Goal: Information Seeking & Learning: Learn about a topic

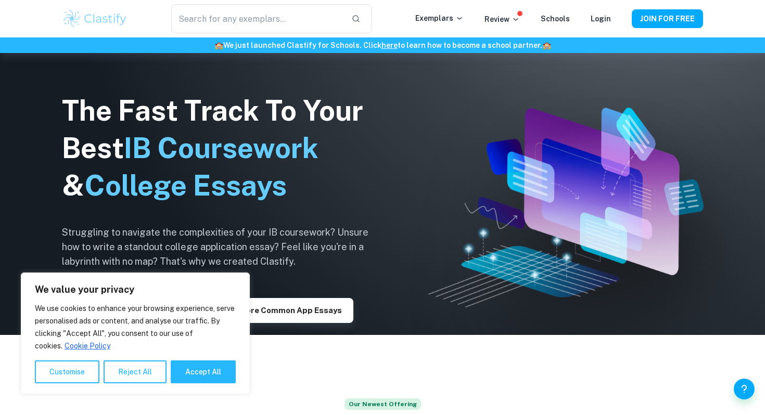
scroll to position [110, 0]
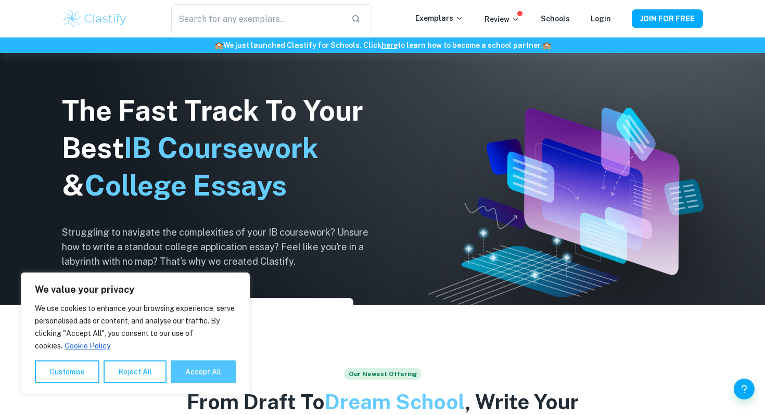
click at [184, 375] on button "Accept All" at bounding box center [203, 372] width 65 height 23
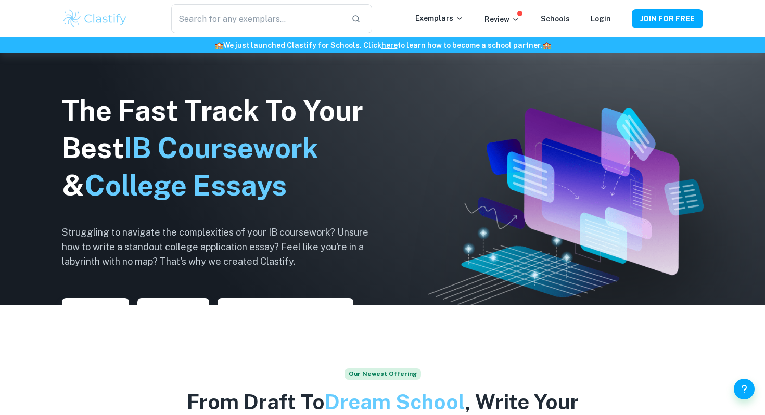
checkbox input "true"
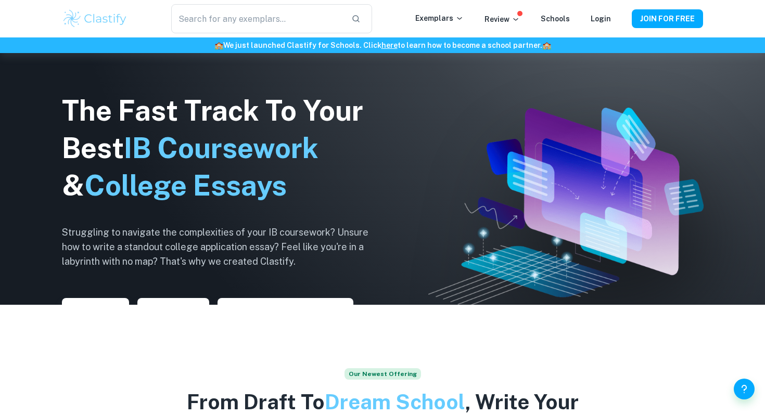
scroll to position [0, 0]
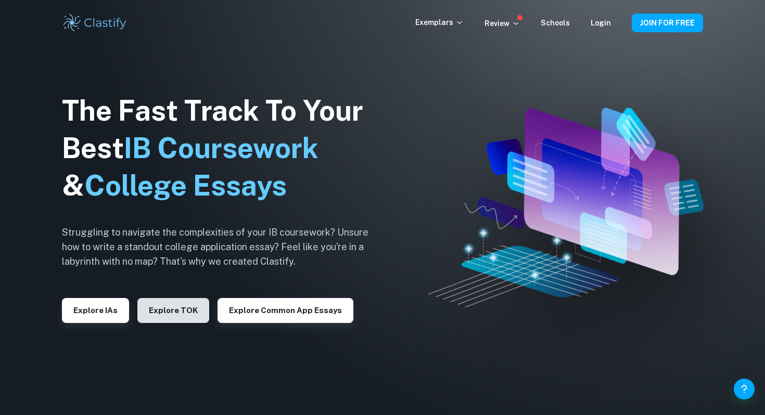
click at [184, 309] on button "Explore TOK" at bounding box center [173, 310] width 72 height 25
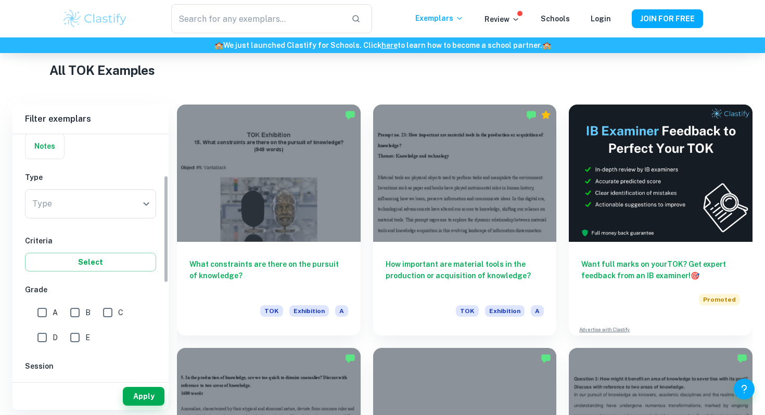
scroll to position [93, 0]
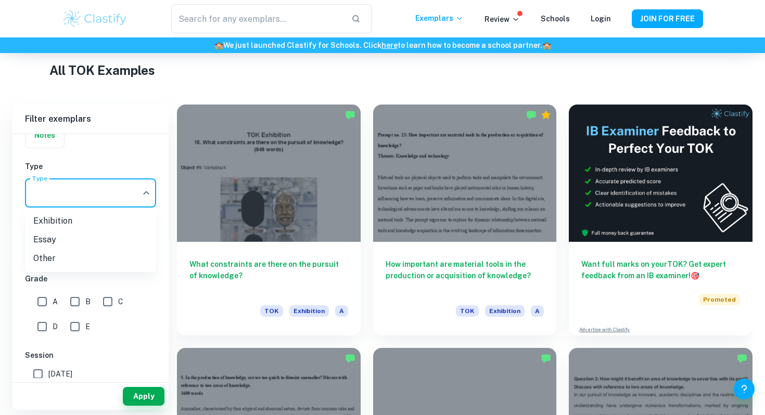
click at [77, 205] on body "We value your privacy We use cookies to enhance your browsing experience, serve…" at bounding box center [382, 65] width 765 height 415
click at [59, 222] on li "Exhibition" at bounding box center [90, 221] width 131 height 19
type input "Exhibition"
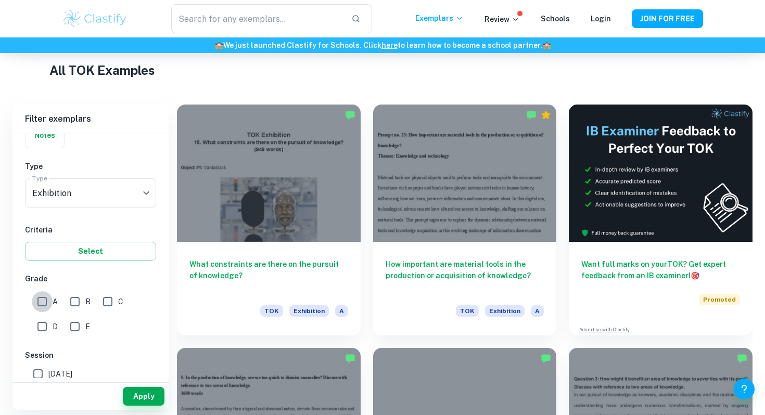
click at [45, 304] on input "A" at bounding box center [42, 301] width 21 height 21
checkbox input "true"
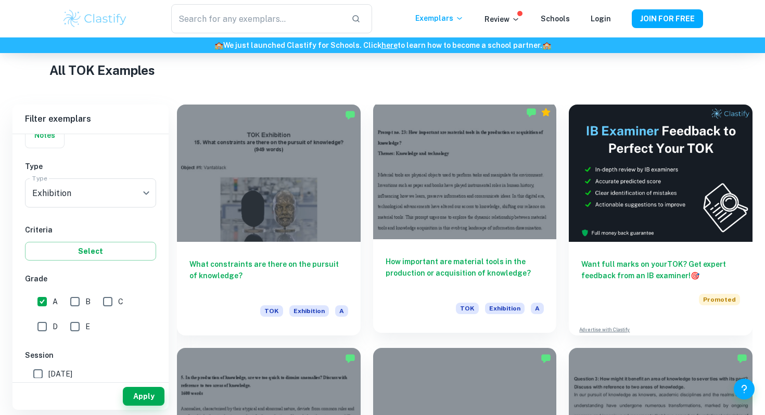
click at [414, 271] on h6 "How important are material tools in the production or acquisition of knowledge?" at bounding box center [465, 273] width 159 height 34
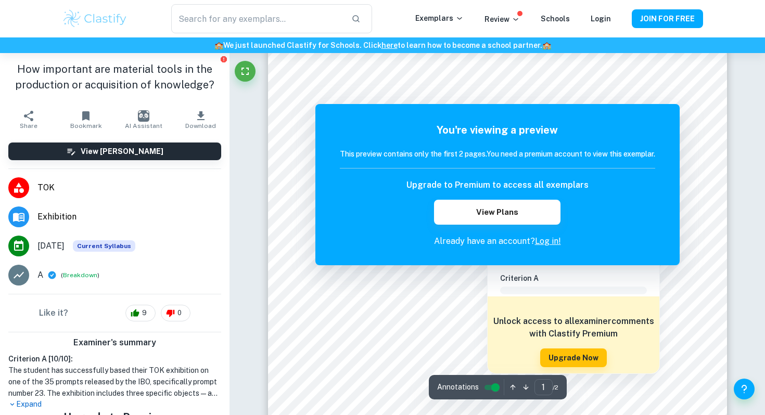
scroll to position [85, 0]
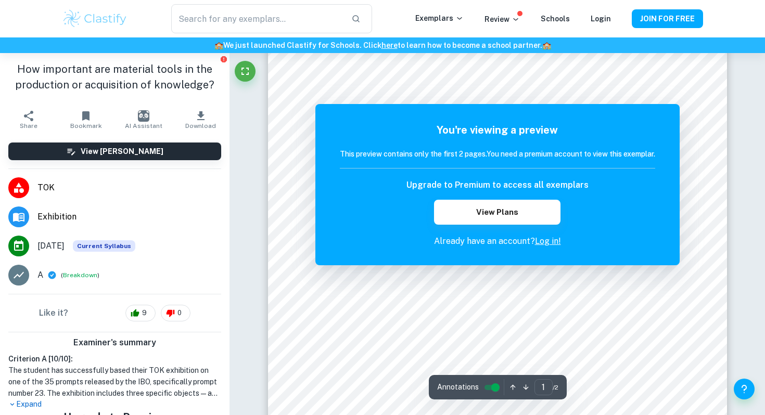
click at [548, 240] on link "Log in!" at bounding box center [548, 241] width 26 height 10
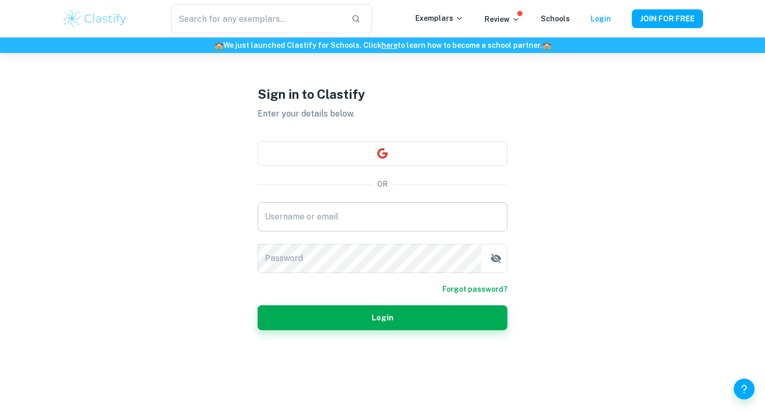
scroll to position [50, 0]
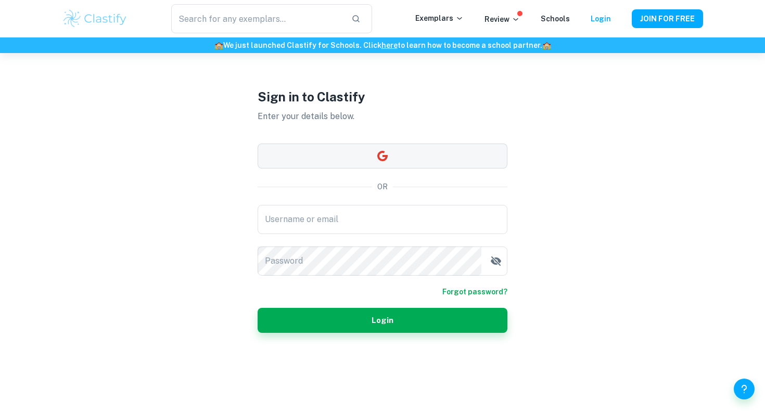
click at [306, 163] on button "button" at bounding box center [383, 156] width 250 height 25
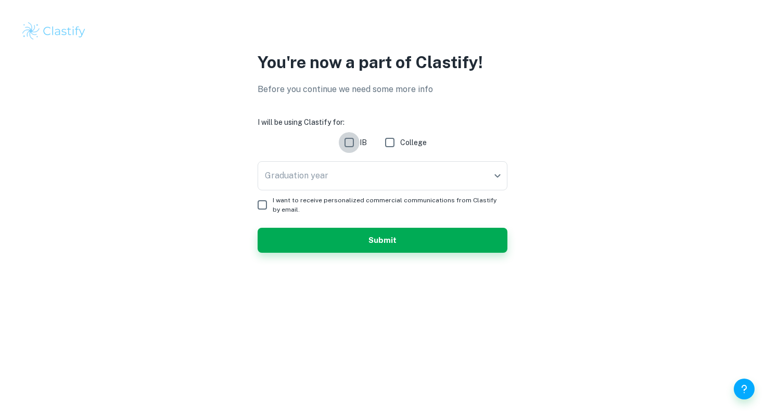
click at [351, 145] on input "IB" at bounding box center [349, 142] width 21 height 21
checkbox input "true"
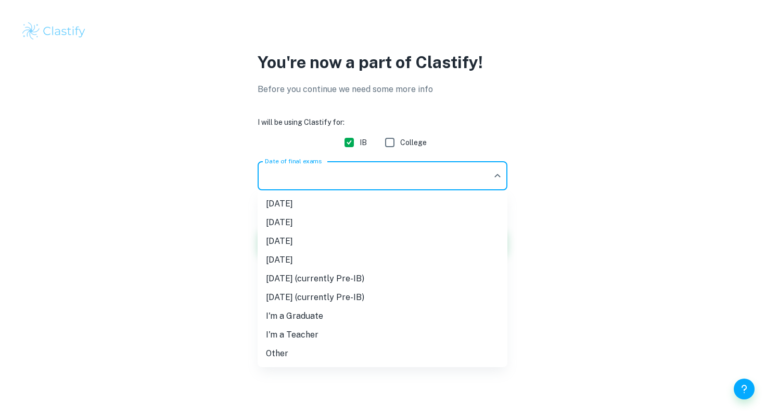
click at [355, 167] on body "We value your privacy We use cookies to enhance your browsing experience, serve…" at bounding box center [382, 207] width 765 height 415
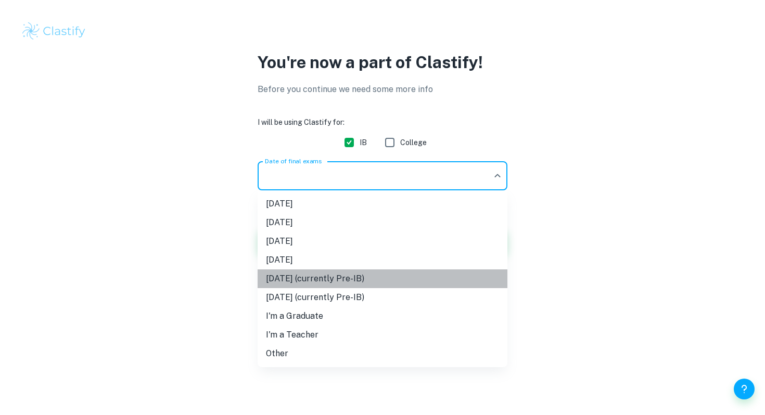
click at [308, 277] on li "May 2027 (currently Pre-IB)" at bounding box center [383, 279] width 250 height 19
type input "M27"
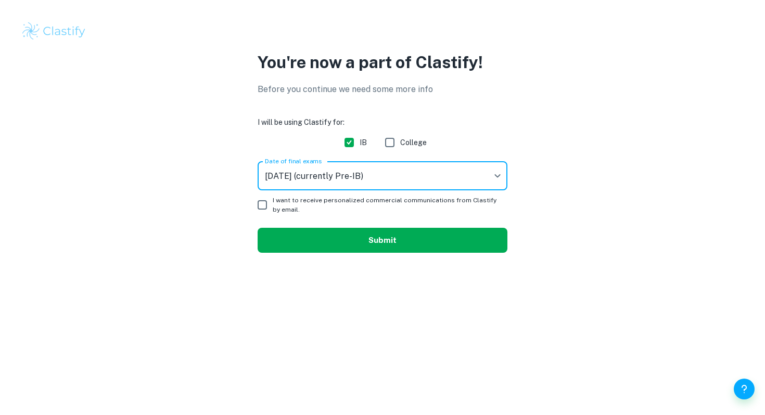
click at [321, 241] on button "Submit" at bounding box center [383, 240] width 250 height 25
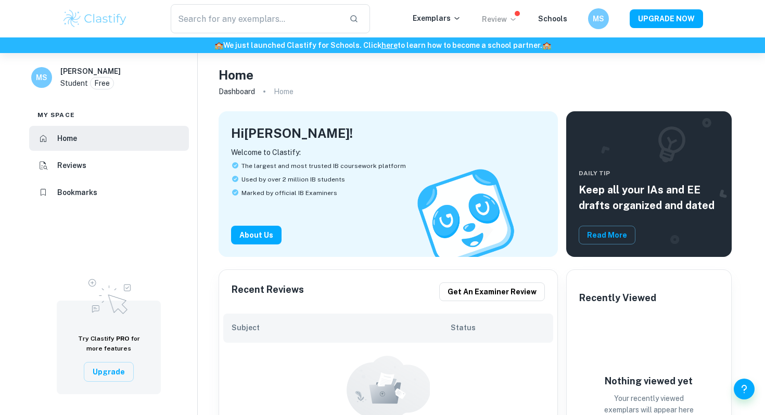
click at [490, 16] on p "Review" at bounding box center [499, 19] width 35 height 11
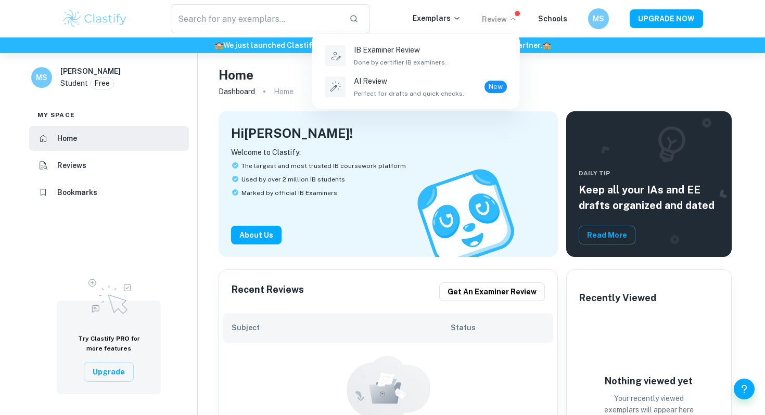
click at [494, 21] on div at bounding box center [382, 207] width 765 height 415
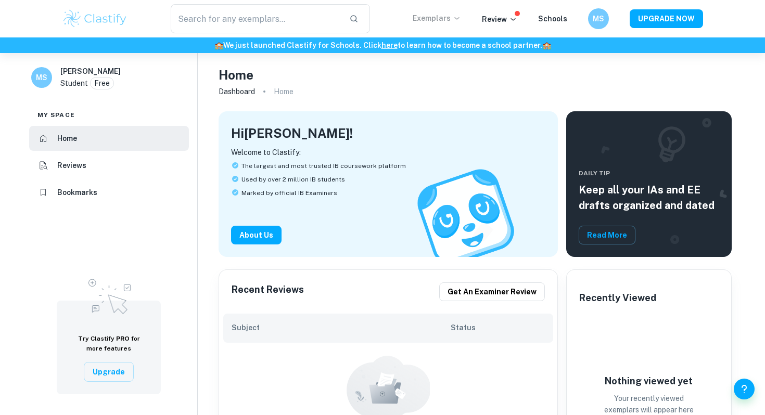
click at [430, 16] on p "Exemplars" at bounding box center [437, 17] width 48 height 11
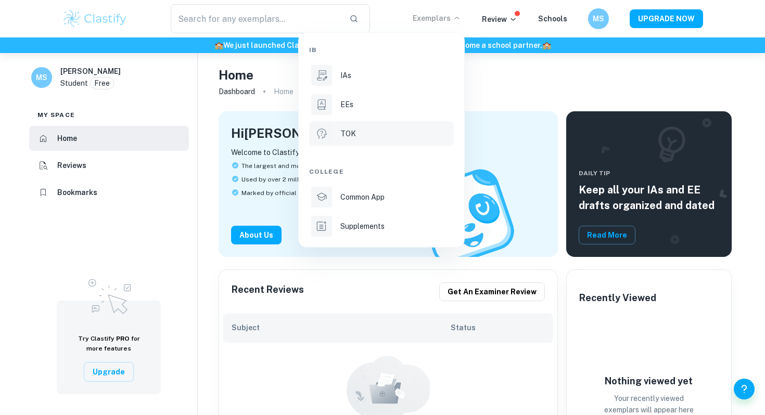
click at [397, 133] on div "TOK" at bounding box center [395, 133] width 111 height 11
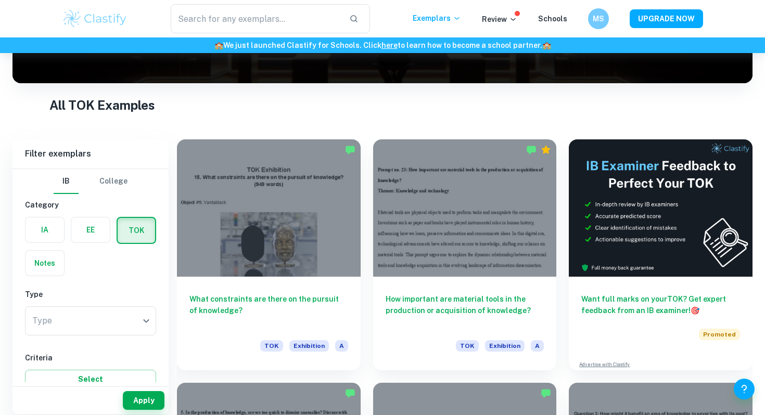
scroll to position [167, 0]
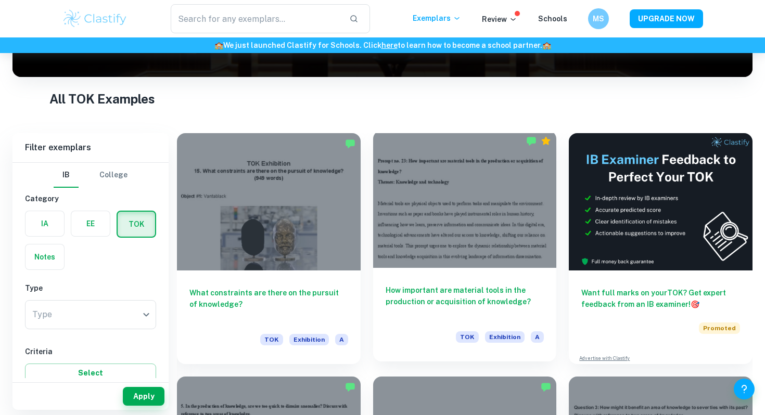
click at [444, 289] on h6 "How important are material tools in the production or acquisition of knowledge?" at bounding box center [465, 302] width 159 height 34
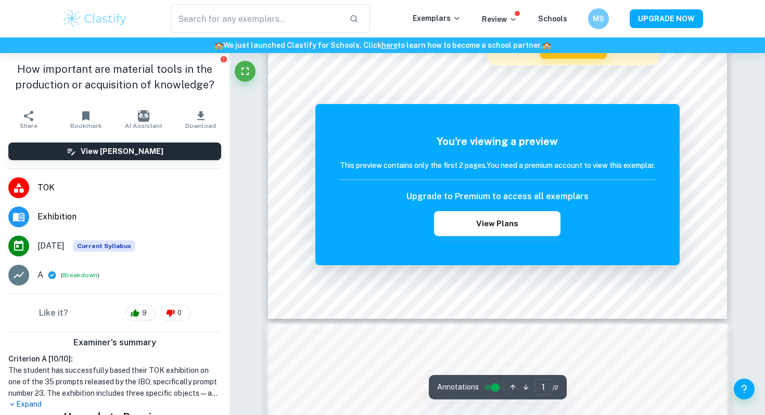
scroll to position [402, 0]
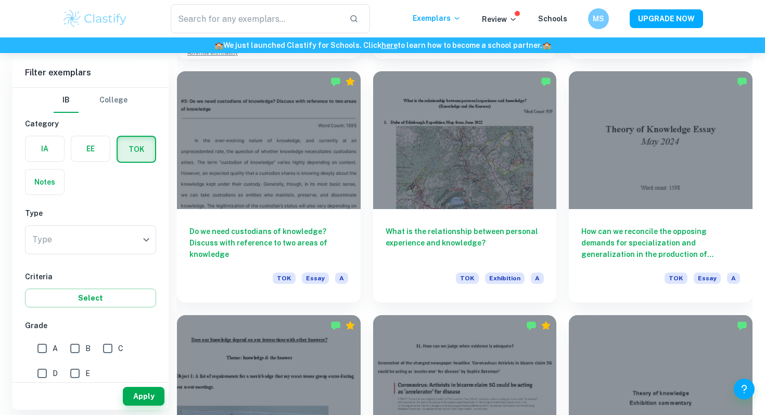
scroll to position [961, 0]
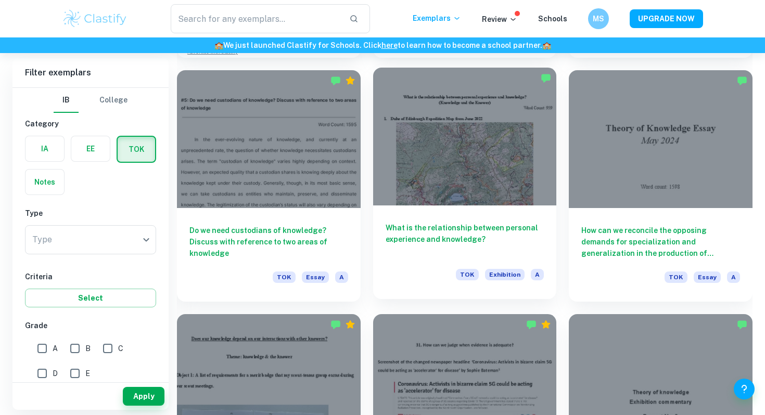
click at [487, 205] on div at bounding box center [465, 136] width 184 height 137
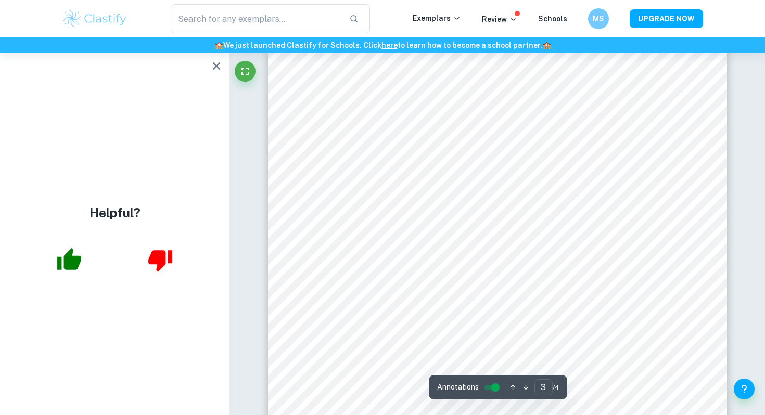
scroll to position [1428, 0]
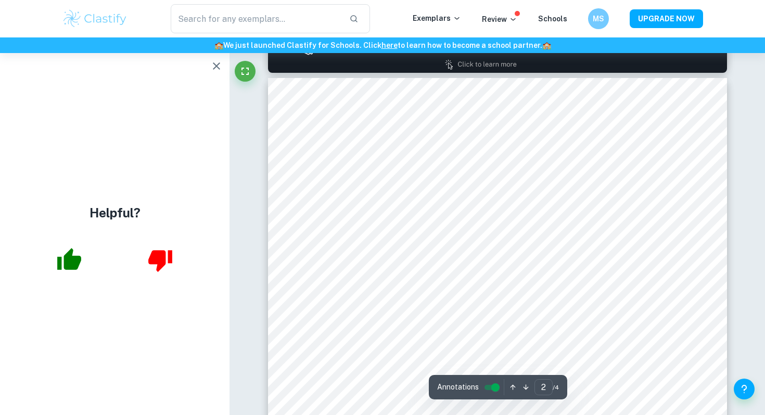
type input "1"
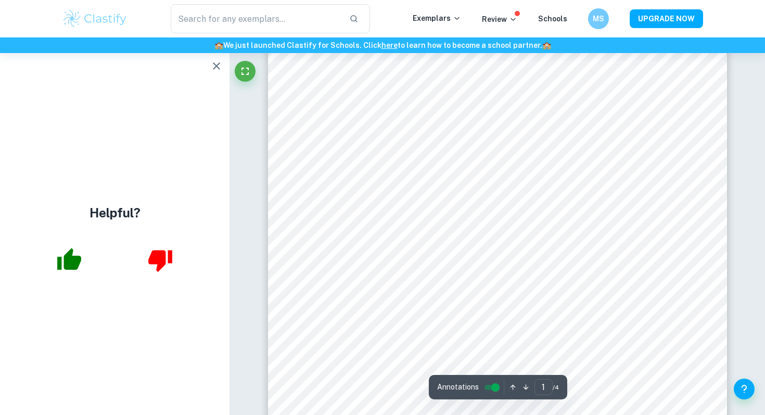
scroll to position [0, 0]
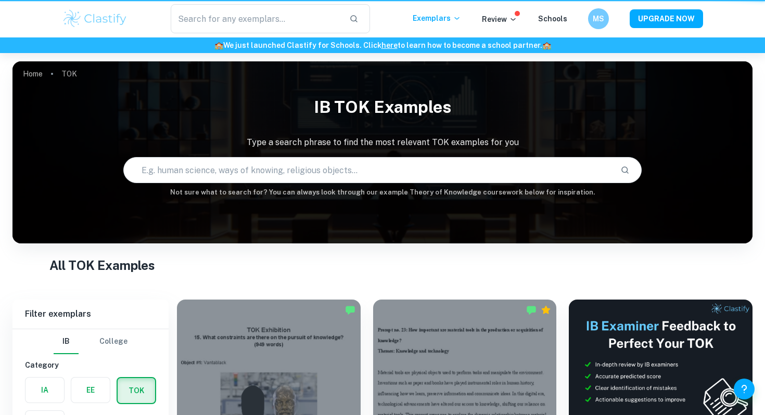
scroll to position [961, 0]
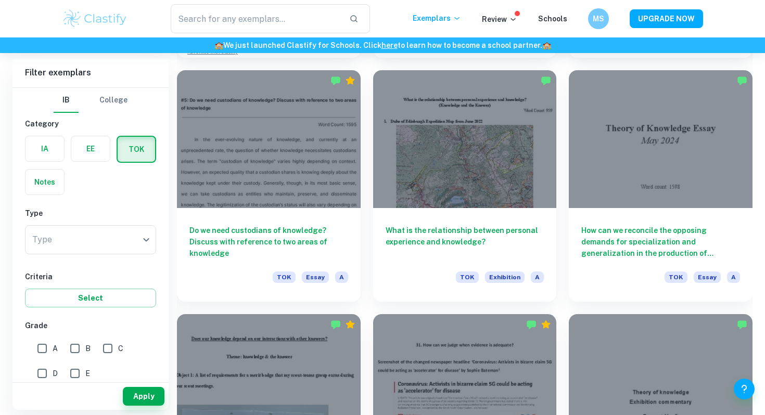
click at [79, 150] on label "button" at bounding box center [90, 148] width 39 height 25
click at [0, 0] on input "radio" at bounding box center [0, 0] width 0 height 0
click at [42, 144] on label "button" at bounding box center [44, 148] width 39 height 25
click at [0, 0] on input "radio" at bounding box center [0, 0] width 0 height 0
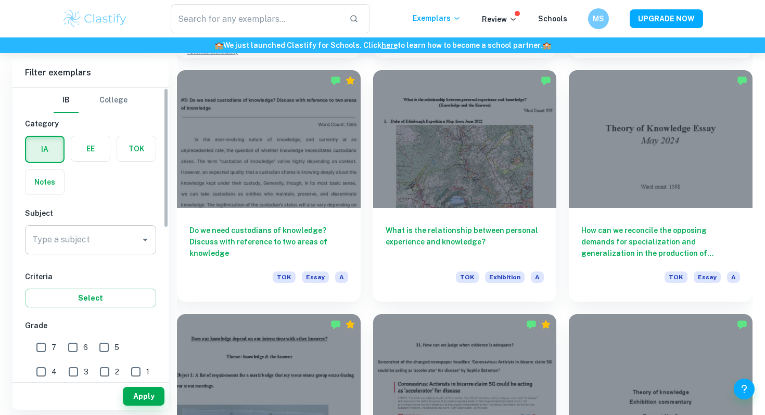
click at [74, 248] on input "Type a subject" at bounding box center [83, 240] width 106 height 20
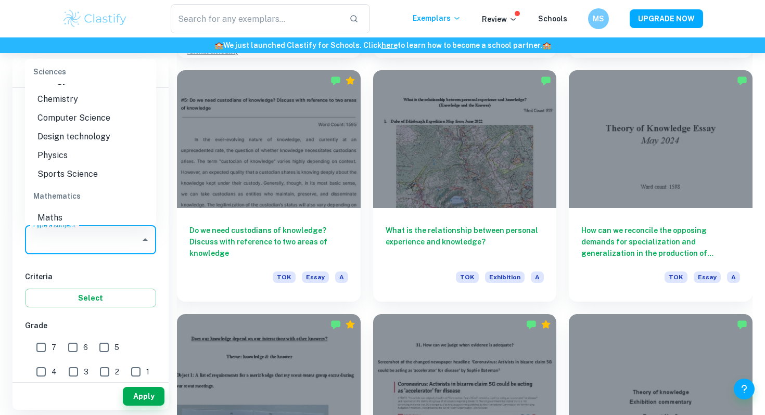
scroll to position [1306, 0]
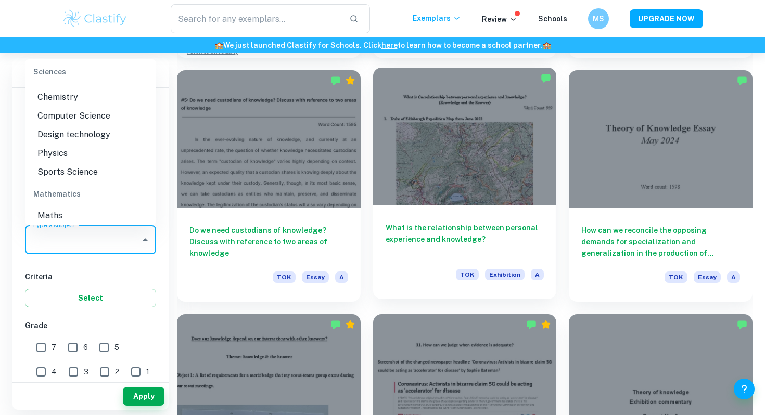
click at [530, 127] on div at bounding box center [465, 136] width 184 height 137
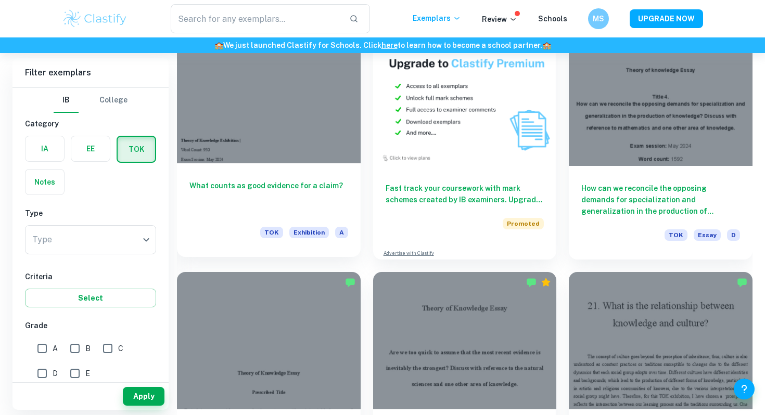
scroll to position [1975, 0]
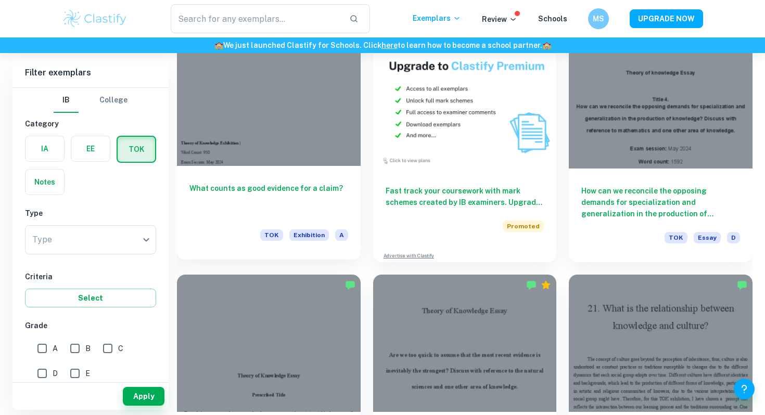
click at [307, 190] on h6 "What counts as good evidence for a claim?" at bounding box center [268, 200] width 159 height 34
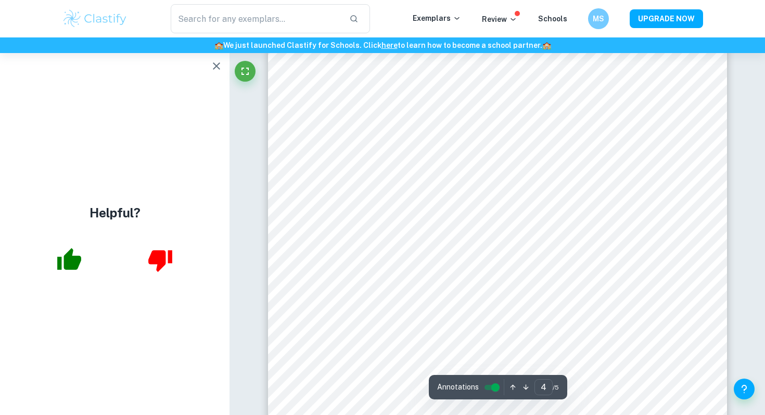
scroll to position [2136, 0]
type input "2"
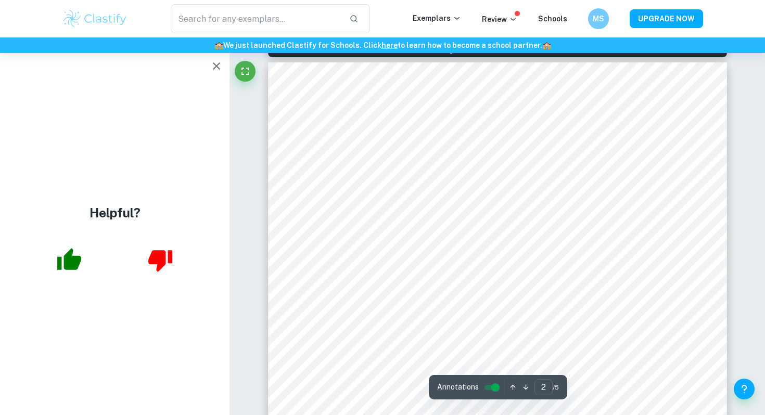
scroll to position [601, 0]
